Goal: Task Accomplishment & Management: Manage account settings

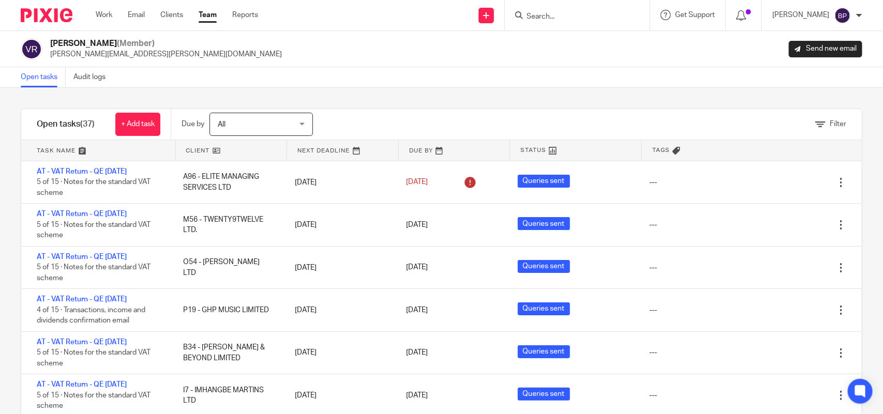
click at [430, 72] on div "Open tasks Audit logs" at bounding box center [441, 77] width 883 height 21
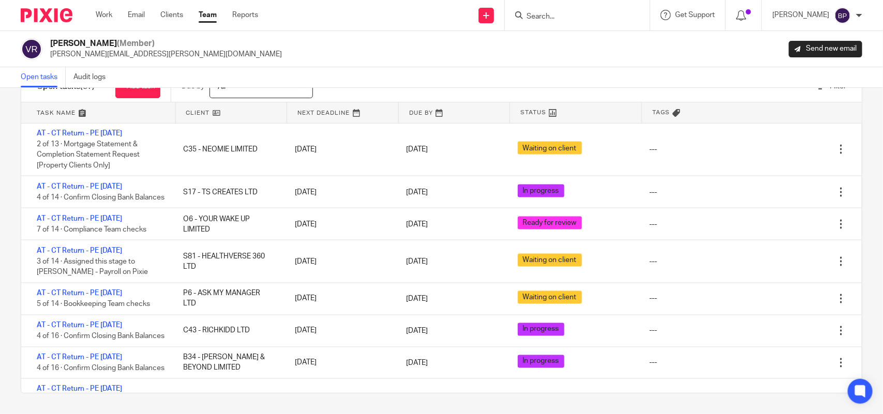
scroll to position [725, 0]
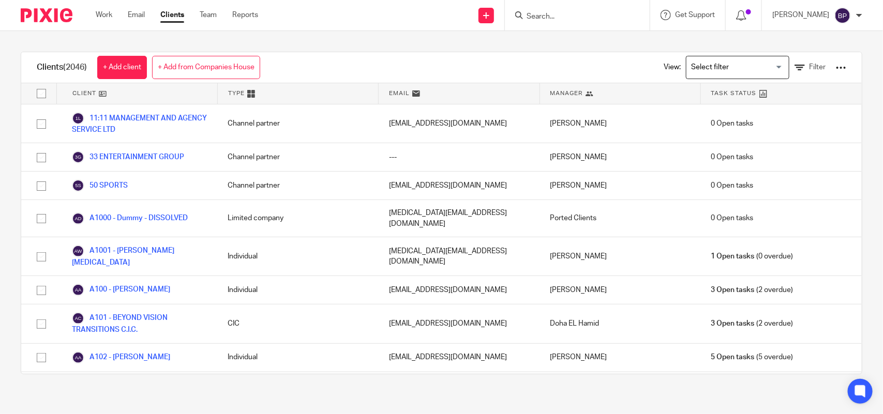
click at [573, 22] on div at bounding box center [577, 15] width 145 height 31
click at [571, 14] on input "Search" at bounding box center [572, 16] width 93 height 9
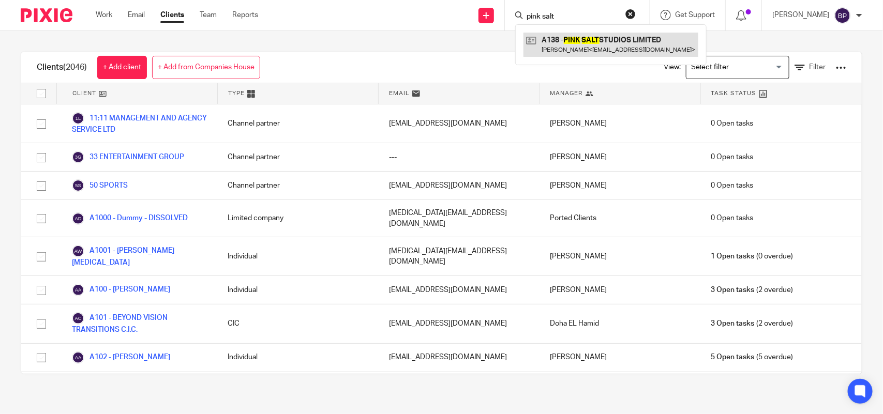
type input "pink salt"
click at [579, 47] on link at bounding box center [610, 45] width 175 height 24
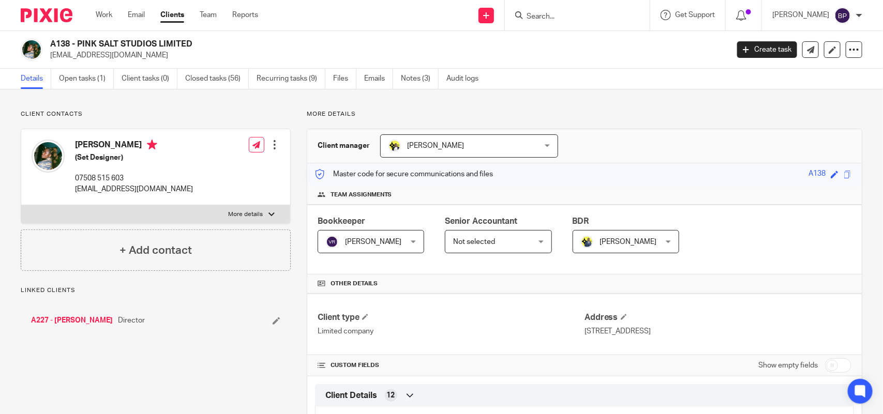
scroll to position [65, 0]
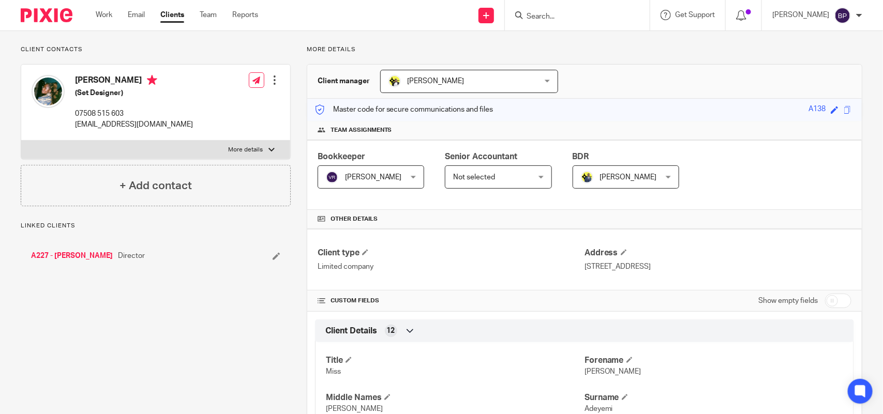
click at [536, 177] on div "Not selected Not selected" at bounding box center [498, 177] width 107 height 23
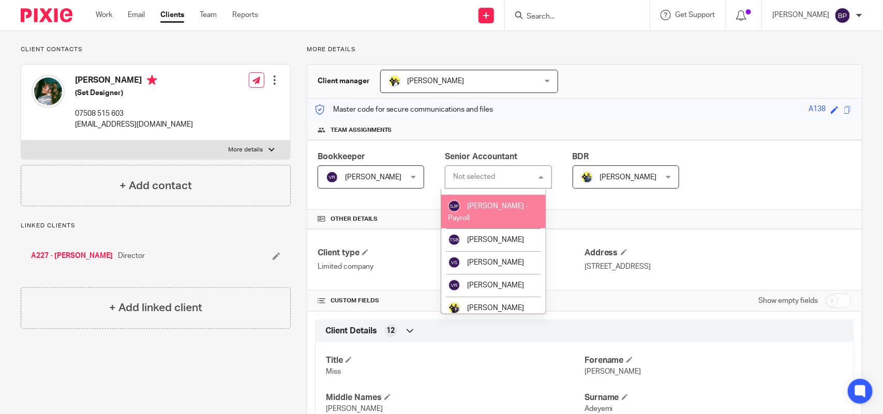
scroll to position [518, 0]
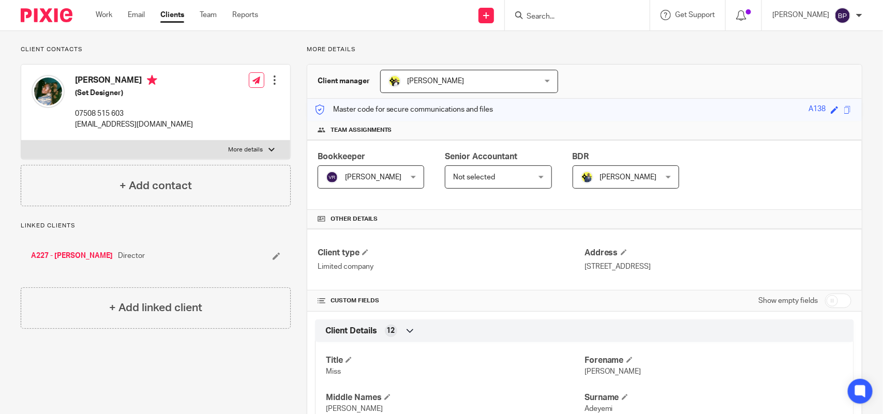
click at [624, 68] on div "Client manager [PERSON_NAME] [PERSON_NAME] [PERSON_NAME] [PERSON_NAME] [PERSON_…" at bounding box center [584, 82] width 554 height 34
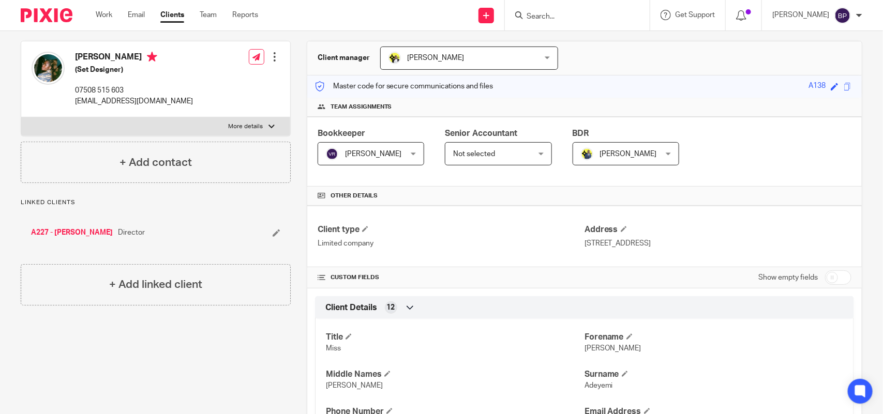
scroll to position [0, 0]
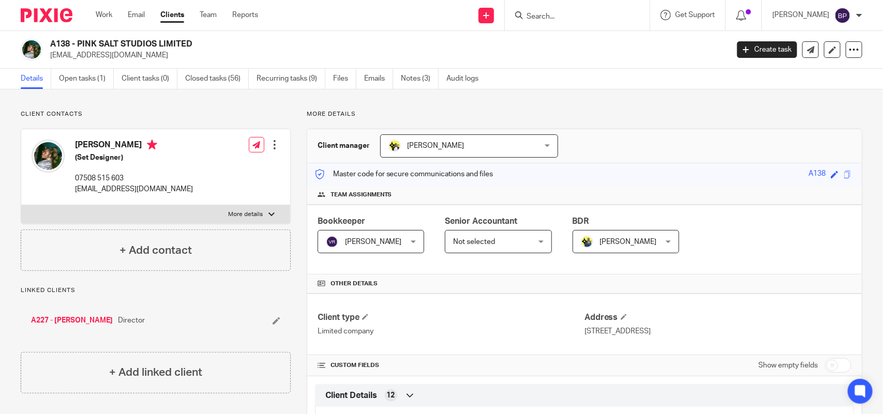
drag, startPoint x: 608, startPoint y: 19, endPoint x: 613, endPoint y: 17, distance: 6.1
click at [608, 19] on input "Search" at bounding box center [572, 16] width 93 height 9
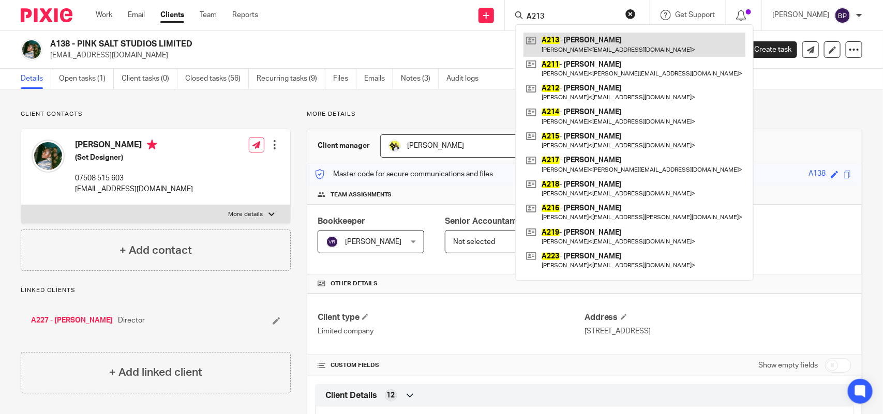
type input "A213"
click at [604, 43] on link at bounding box center [634, 45] width 222 height 24
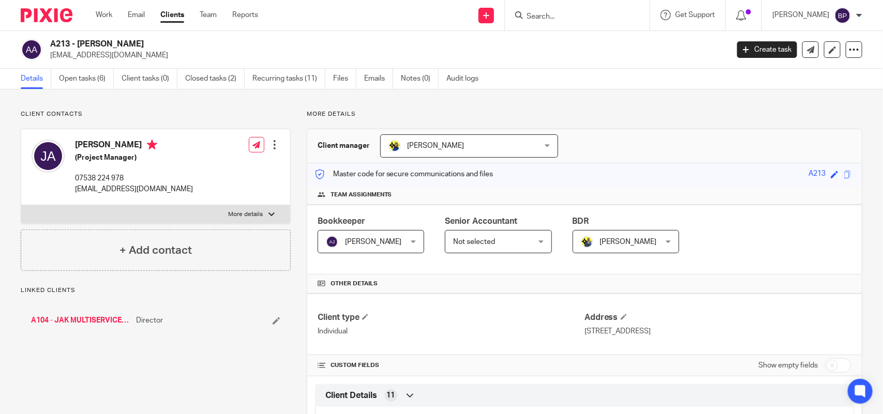
click at [78, 326] on link "A104 - JAK MULTISERVICES LTD" at bounding box center [81, 321] width 100 height 10
click at [87, 312] on div "A104 - JAK MULTISERVICES LTD Director" at bounding box center [156, 320] width 270 height 31
click at [88, 319] on link "A104 - JAK MULTISERVICES LTD" at bounding box center [81, 321] width 100 height 10
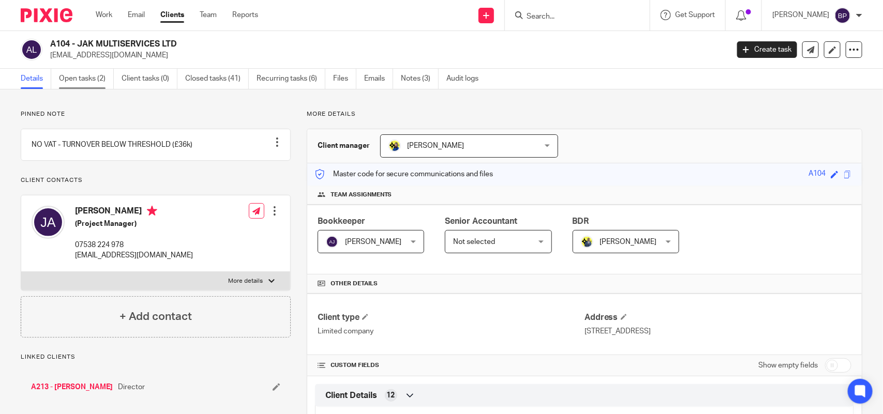
click at [96, 81] on link "Open tasks (2)" at bounding box center [86, 79] width 55 height 20
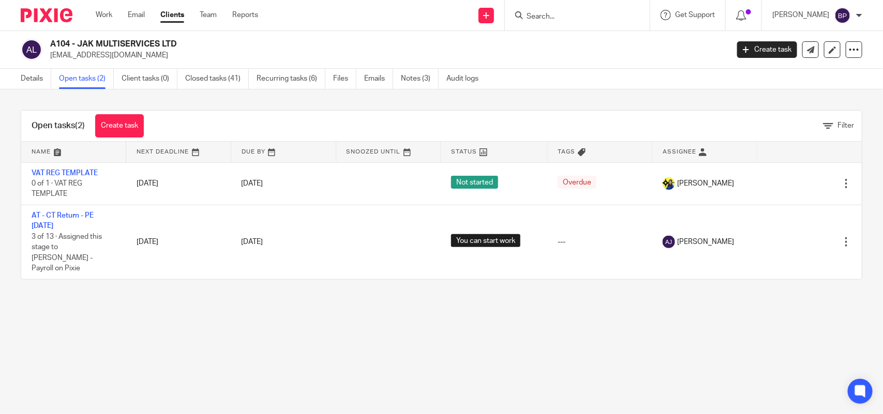
click at [177, 9] on div "Work Email Clients Team Reports Work Email Clients Team Reports Settings" at bounding box center [179, 15] width 188 height 31
click at [173, 16] on link "Clients" at bounding box center [172, 15] width 24 height 10
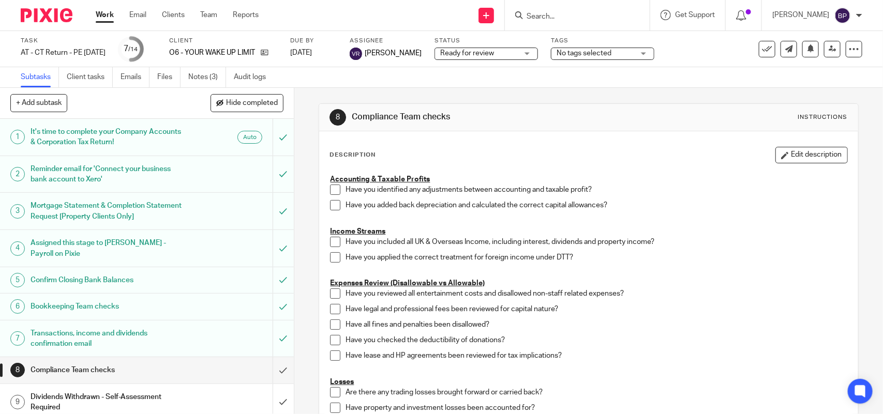
click at [203, 73] on link "Notes (3)" at bounding box center [207, 77] width 38 height 20
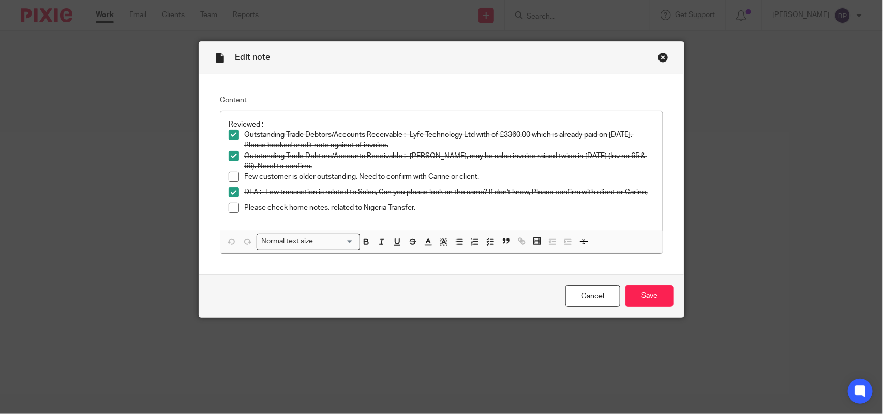
click at [658, 51] on div "Edit note" at bounding box center [441, 58] width 485 height 33
click at [658, 55] on div "Close this dialog window" at bounding box center [663, 57] width 10 height 10
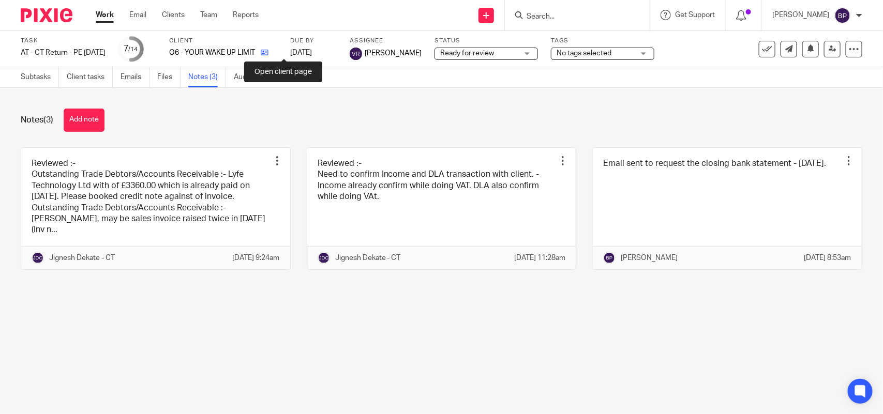
click at [268, 53] on icon at bounding box center [265, 53] width 8 height 8
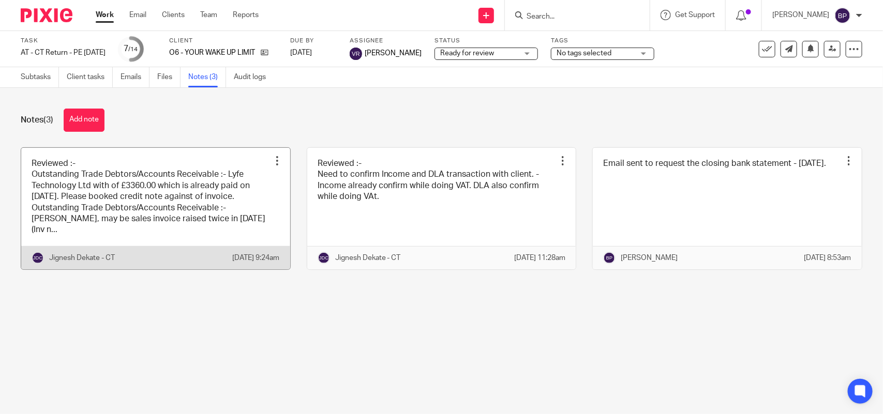
click at [142, 189] on link at bounding box center [155, 209] width 269 height 122
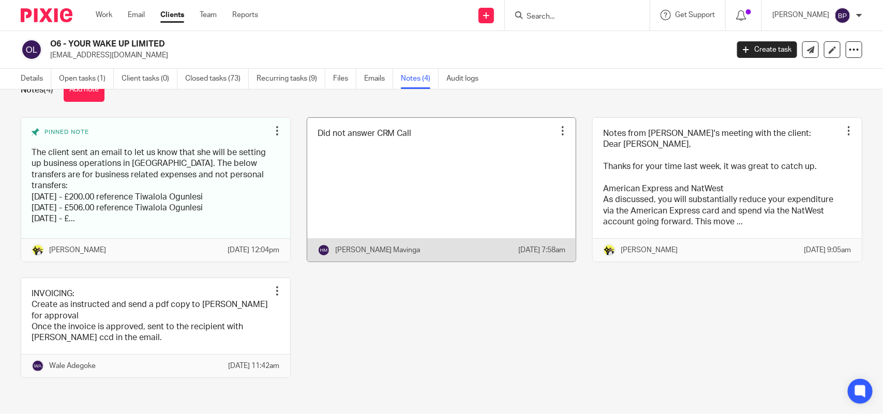
scroll to position [54, 0]
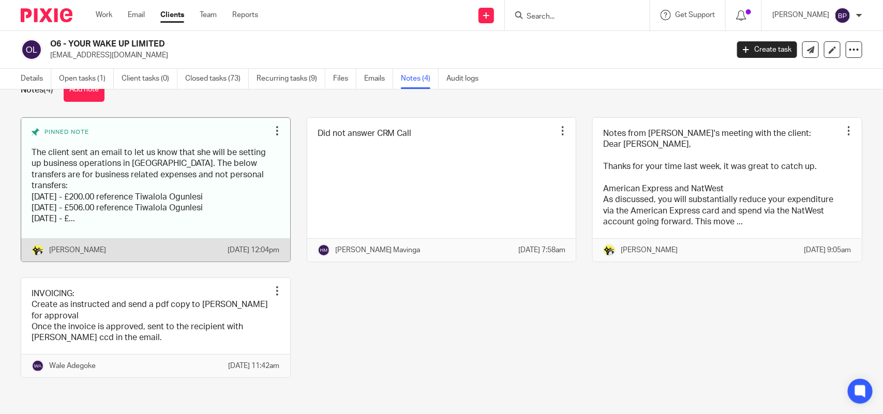
click at [214, 150] on link at bounding box center [155, 190] width 269 height 144
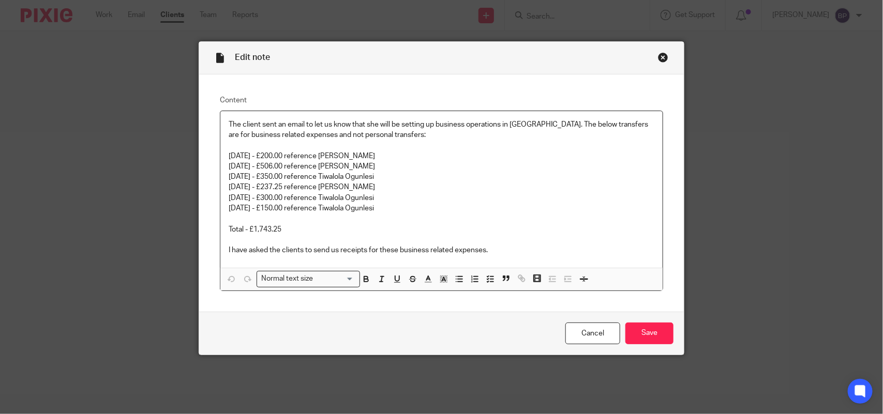
click at [659, 55] on div "Close this dialog window" at bounding box center [663, 57] width 10 height 10
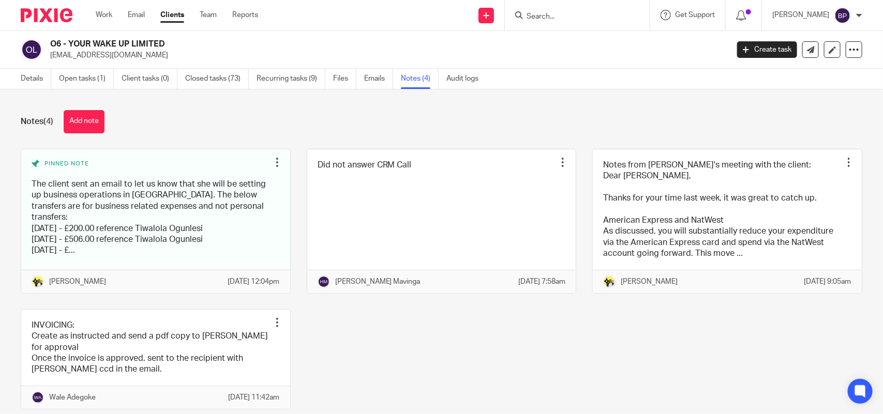
click at [551, 16] on input "Search" at bounding box center [572, 16] width 93 height 9
type input "s34"
click at [633, 112] on div "Notes (4) Add note" at bounding box center [442, 121] width 842 height 23
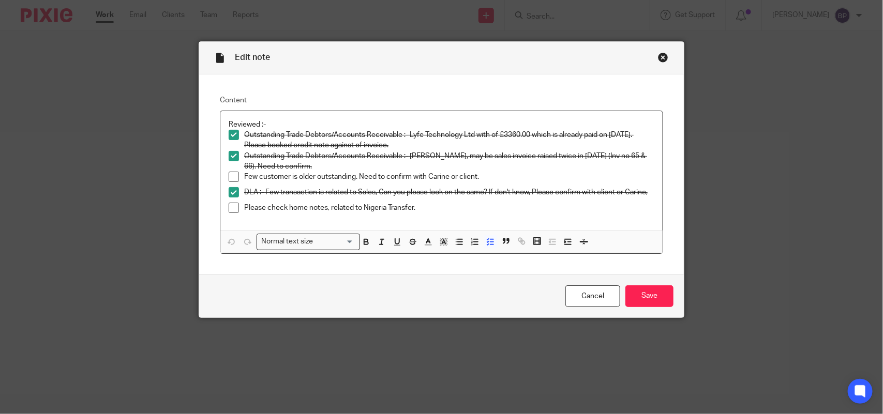
click at [229, 213] on li "Please check home notes, related to Nigeria Transfer." at bounding box center [442, 211] width 426 height 16
click at [232, 212] on span at bounding box center [234, 208] width 10 height 10
drag, startPoint x: 666, startPoint y: 290, endPoint x: 617, endPoint y: 158, distance: 141.1
click at [665, 291] on input "Save" at bounding box center [649, 297] width 48 height 22
